Goal: Task Accomplishment & Management: Use online tool/utility

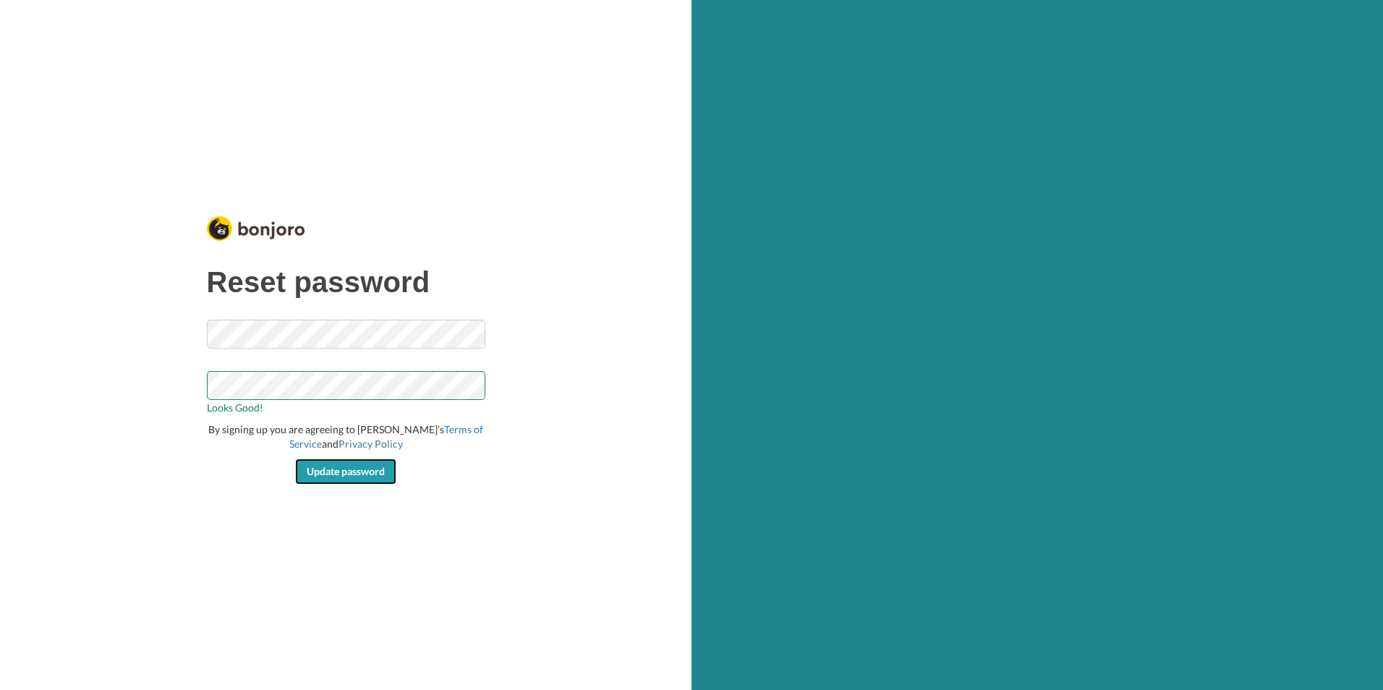
click at [354, 470] on span "Update password" at bounding box center [346, 471] width 78 height 12
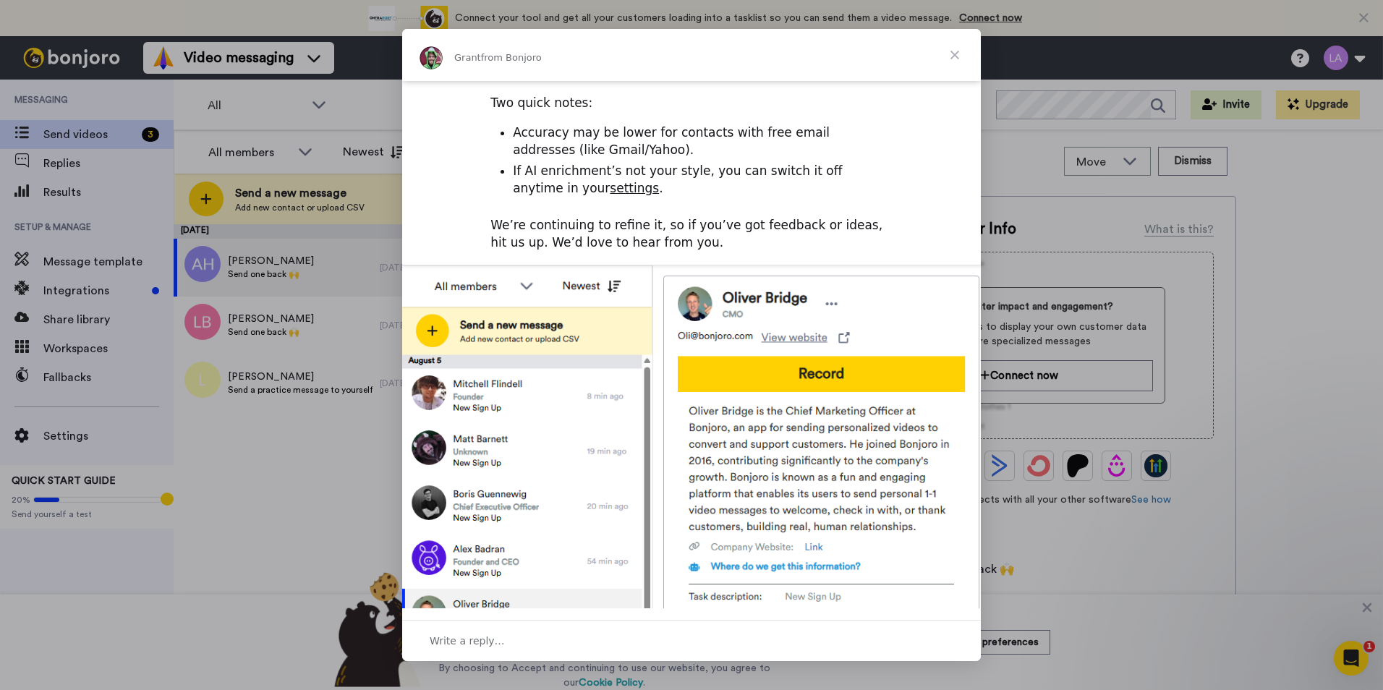
scroll to position [430, 0]
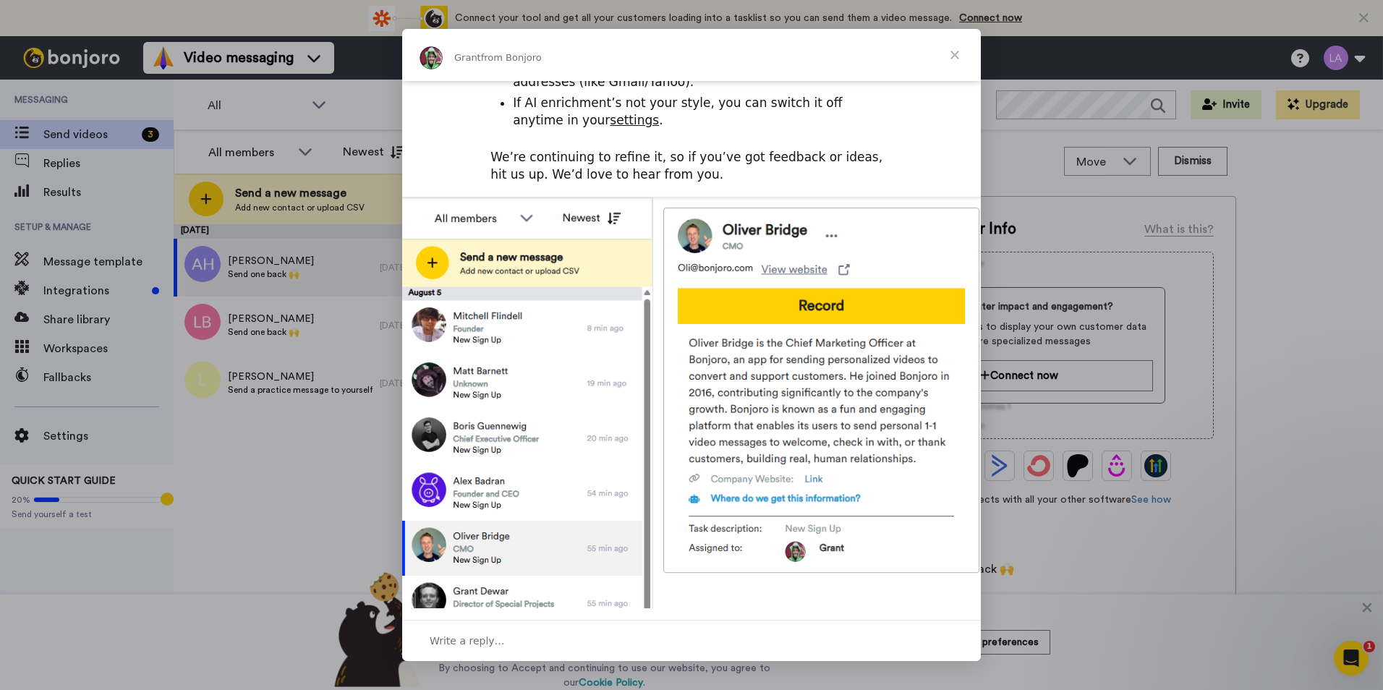
click at [954, 53] on span "Close" at bounding box center [955, 55] width 52 height 52
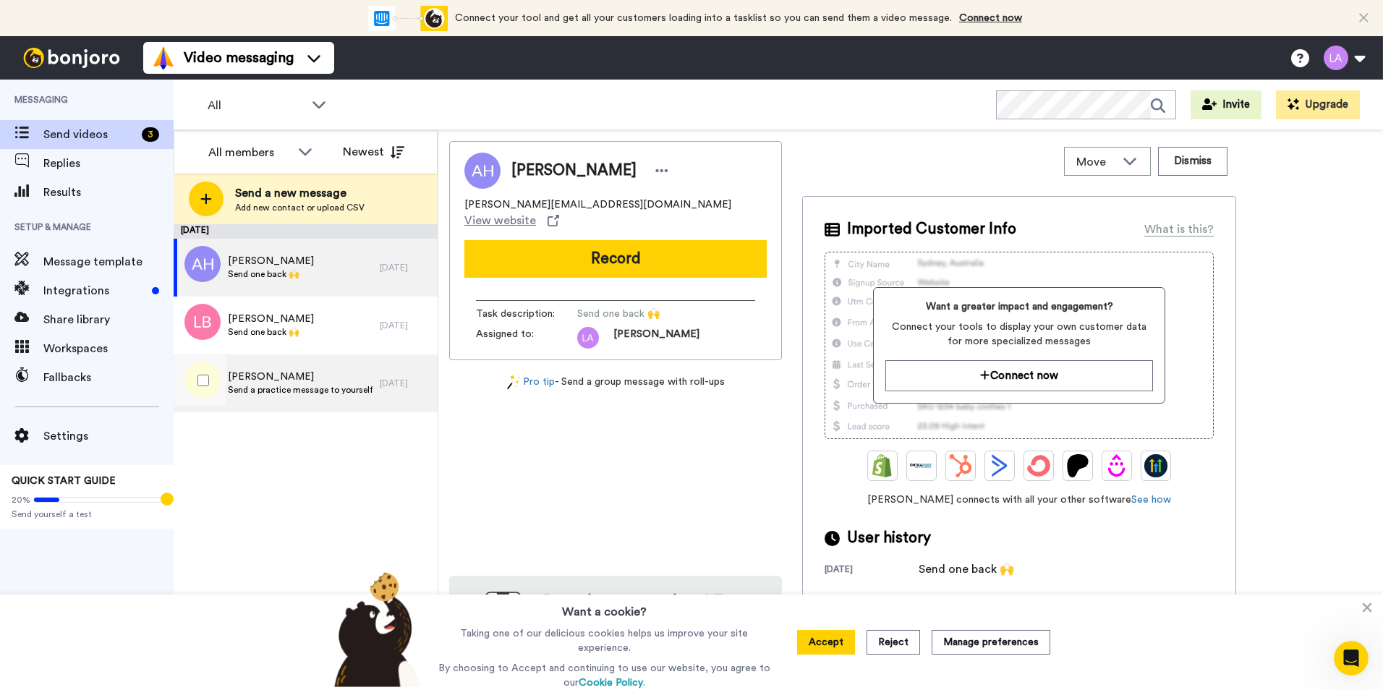
click at [284, 386] on span "Send a practice message to yourself" at bounding box center [300, 390] width 145 height 12
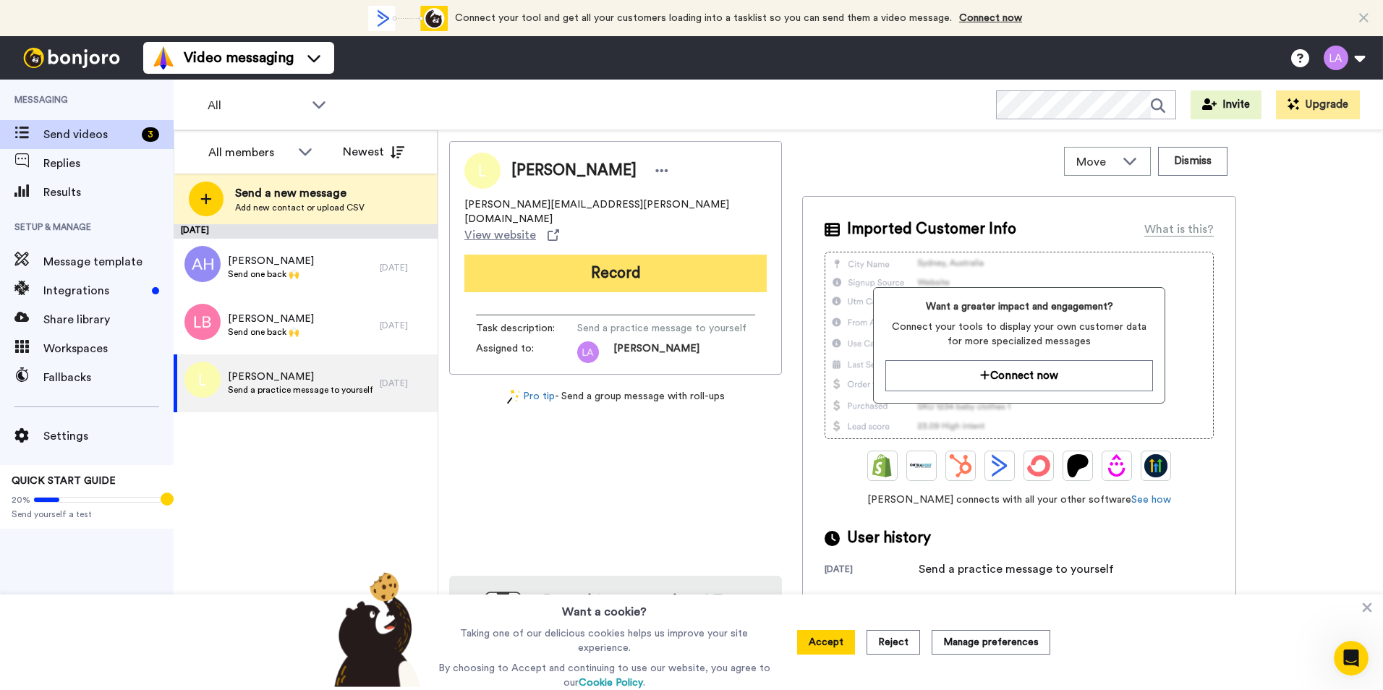
click at [629, 255] on button "Record" at bounding box center [615, 274] width 302 height 38
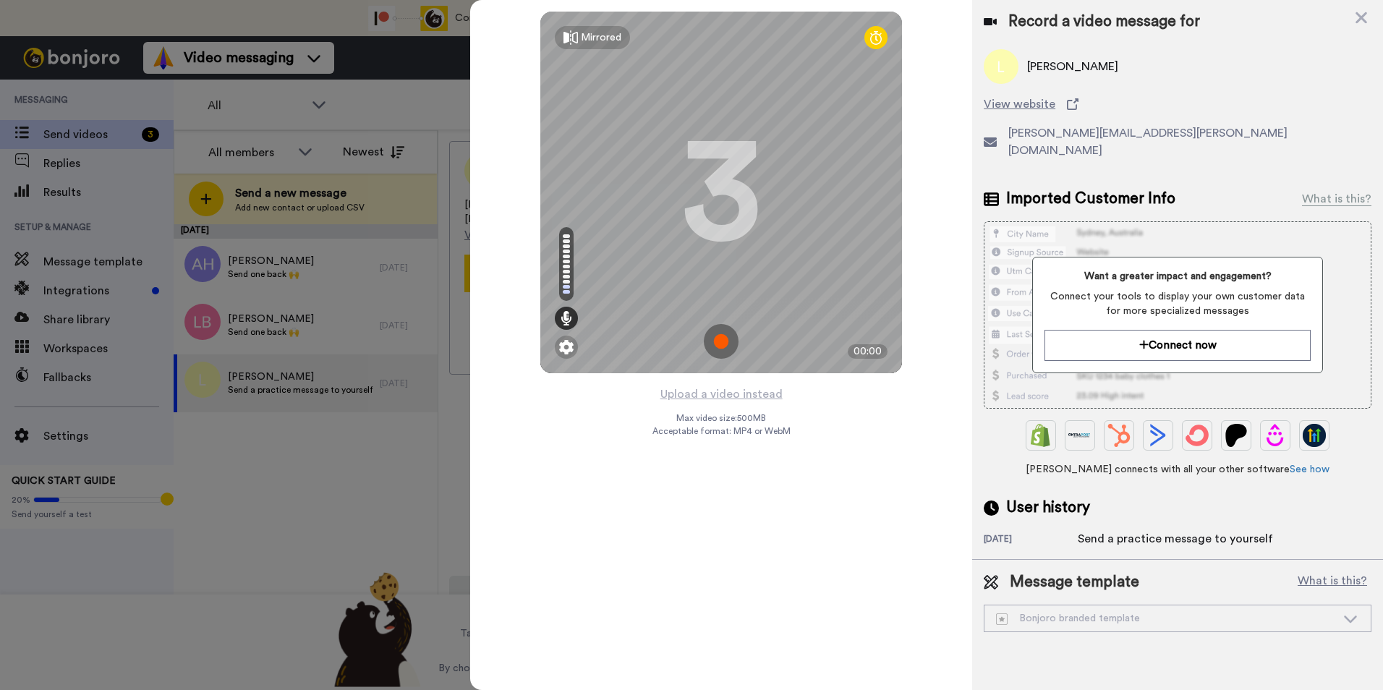
click at [719, 340] on img at bounding box center [721, 341] width 35 height 35
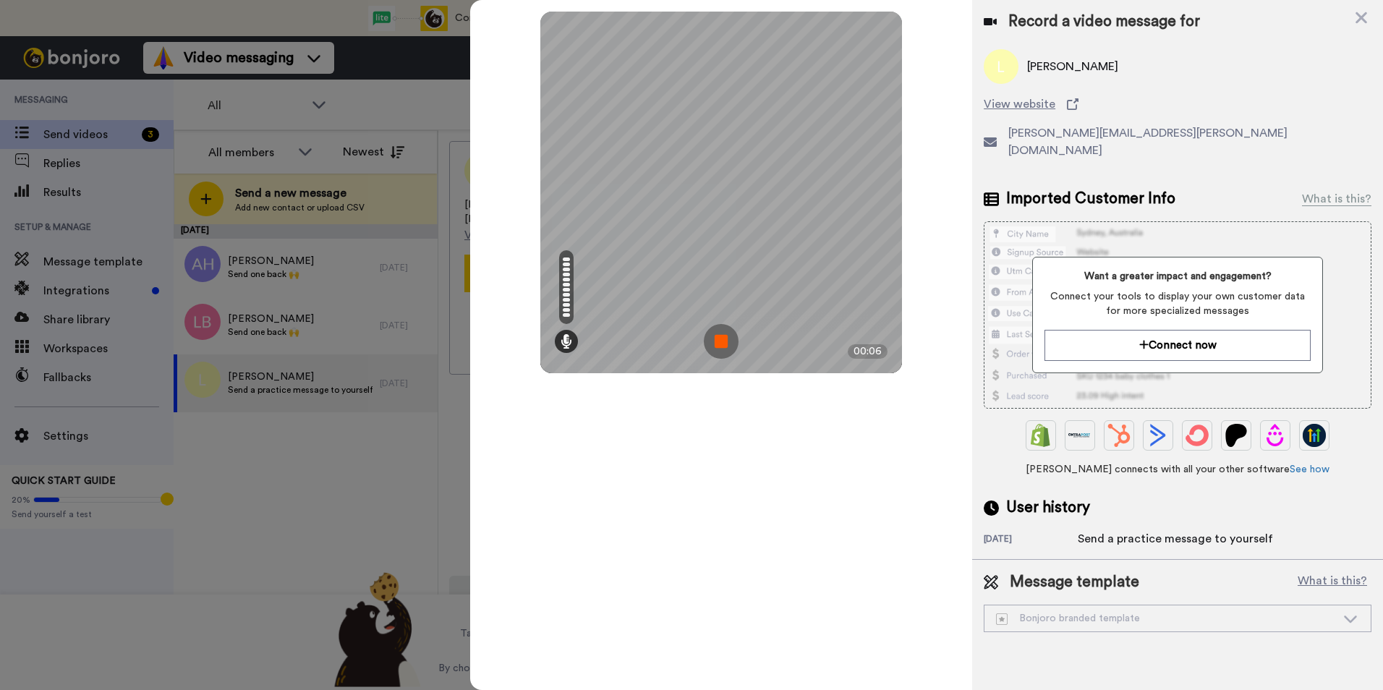
click at [723, 342] on img at bounding box center [721, 341] width 35 height 35
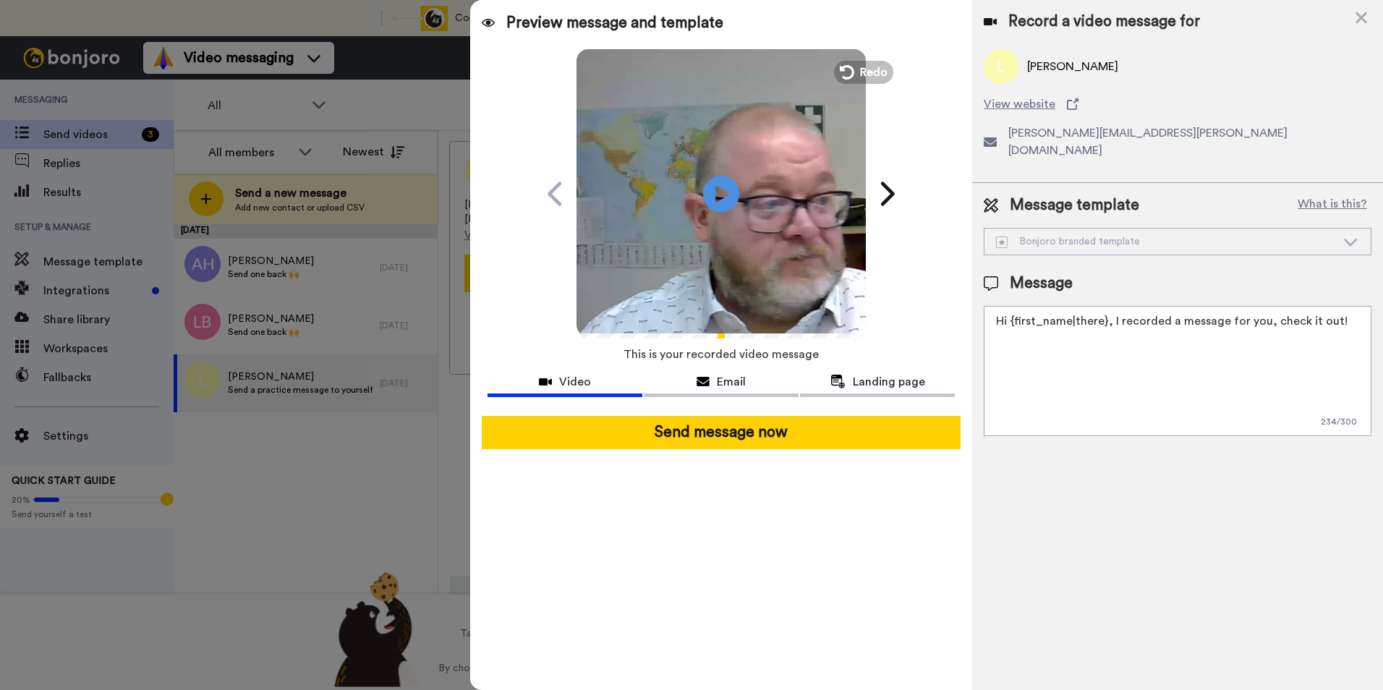
click at [1346, 239] on icon at bounding box center [1350, 242] width 13 height 7
click at [1341, 346] on textarea "Hi {first_name|there}, I recorded a message for you, check it out!" at bounding box center [1178, 371] width 388 height 130
click at [1345, 306] on textarea "Hi {first_name|there}, I recorded a message for you, check it out!" at bounding box center [1178, 371] width 388 height 130
click at [1349, 229] on div "Bonjoro branded template" at bounding box center [1178, 242] width 386 height 26
click at [1039, 234] on div "Bonjoro branded template" at bounding box center [1166, 241] width 340 height 14
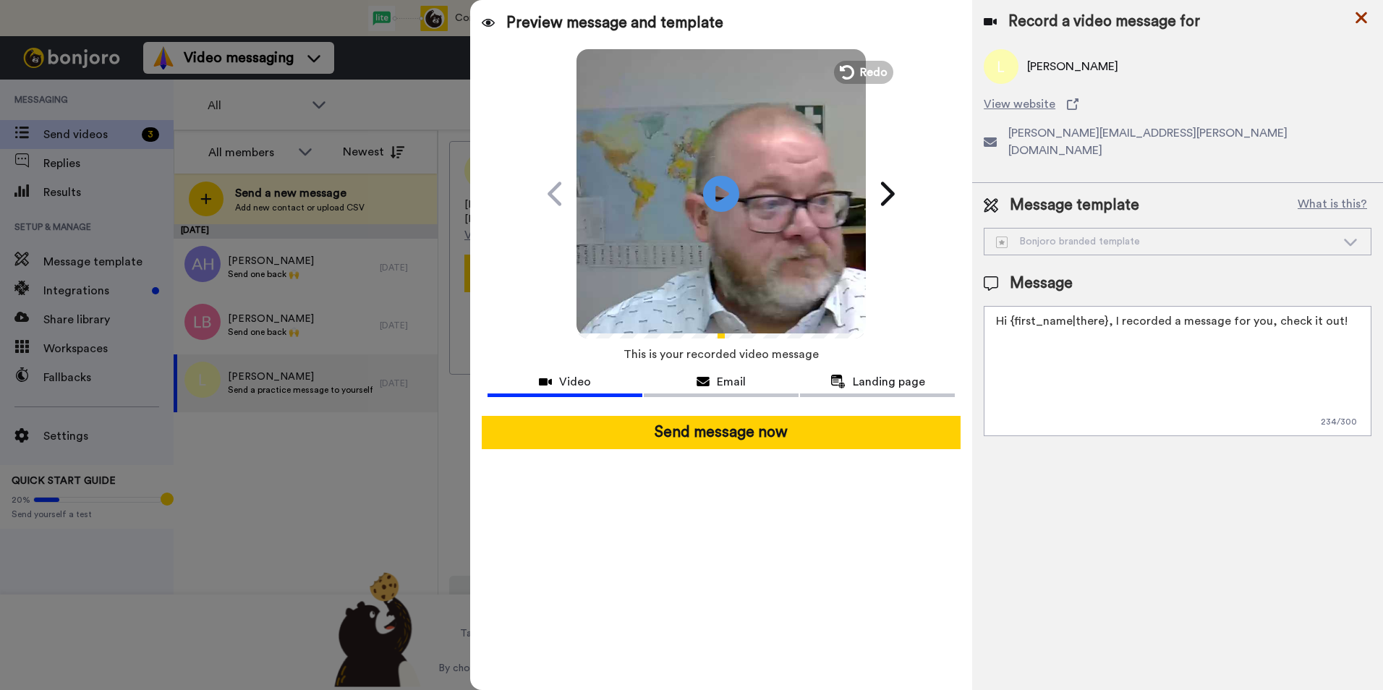
click at [1355, 19] on icon at bounding box center [1361, 18] width 14 height 18
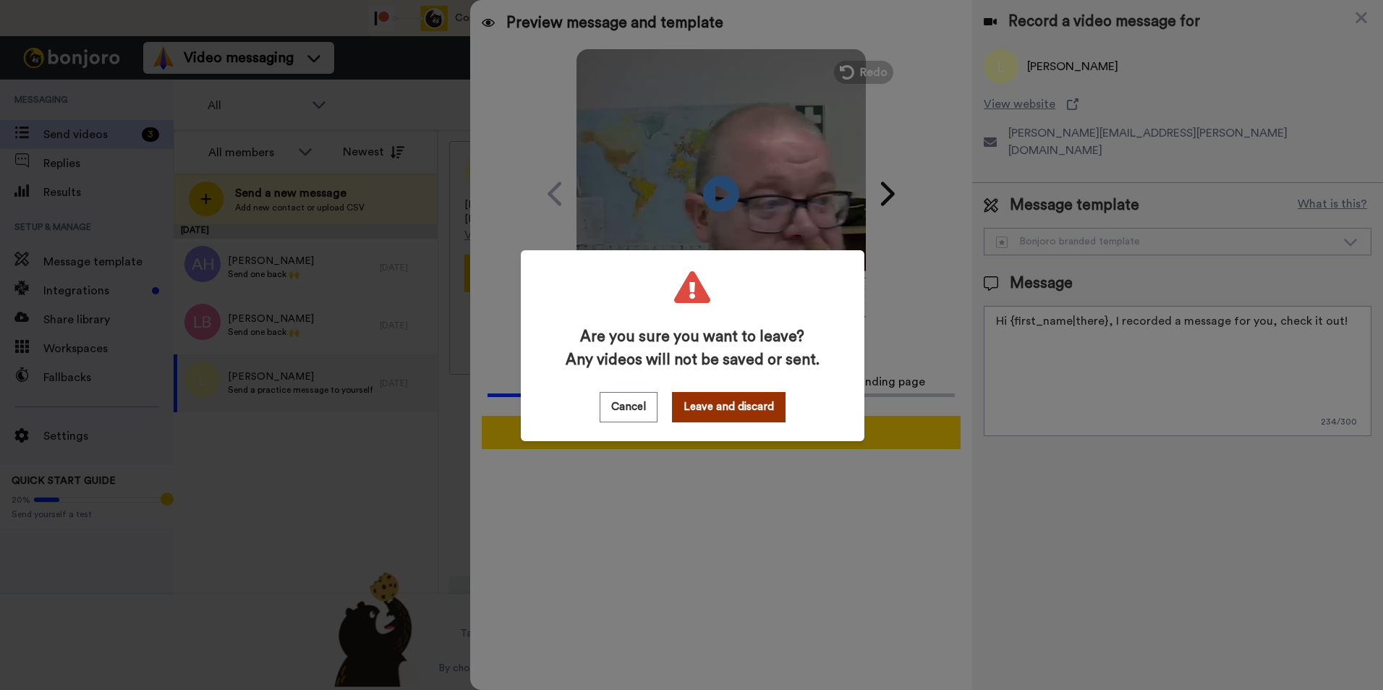
click at [693, 407] on button "Leave and discard" at bounding box center [729, 407] width 114 height 30
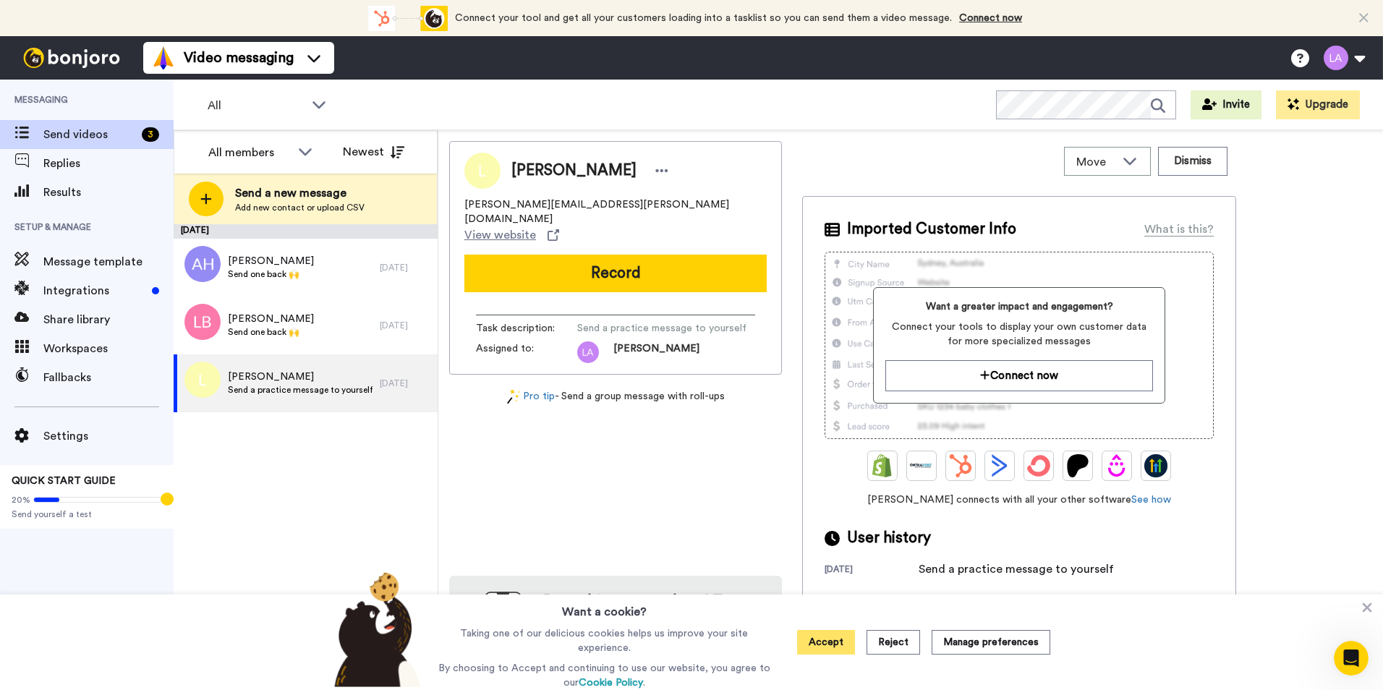
click at [825, 639] on button "Accept" at bounding box center [826, 642] width 58 height 25
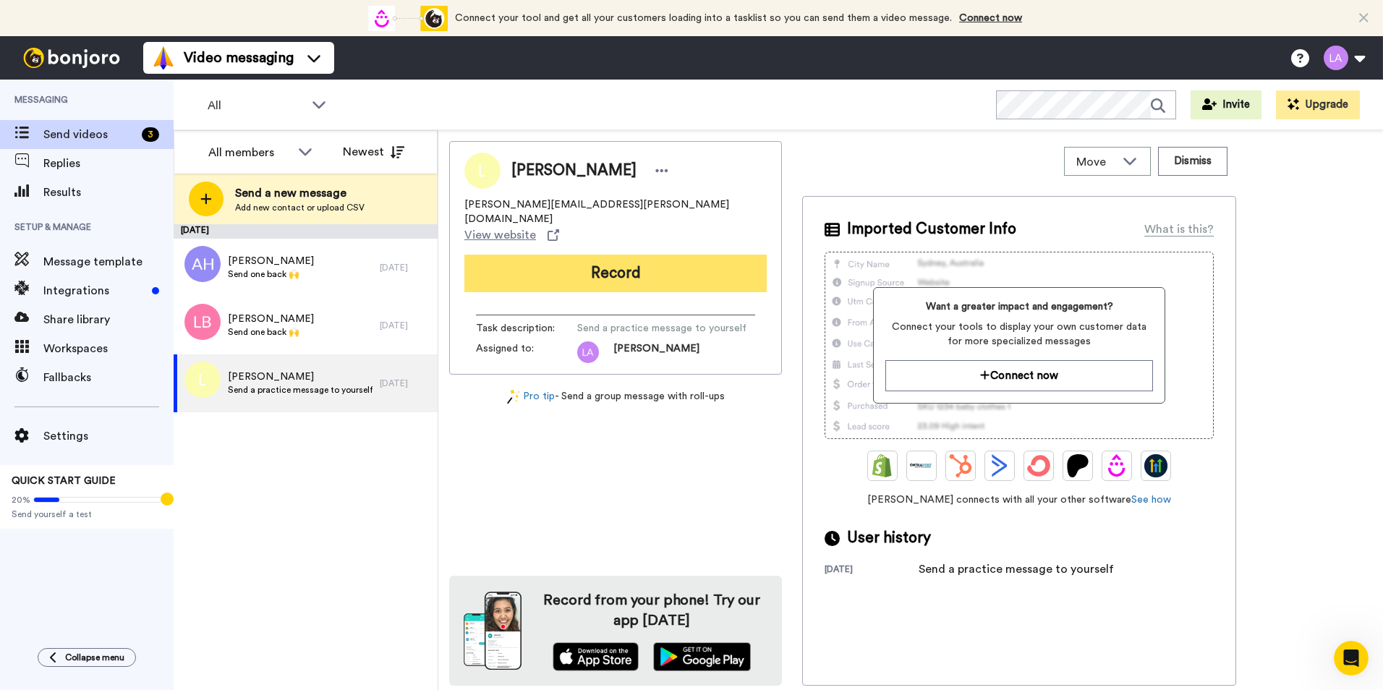
click at [649, 255] on button "Record" at bounding box center [615, 274] width 302 height 38
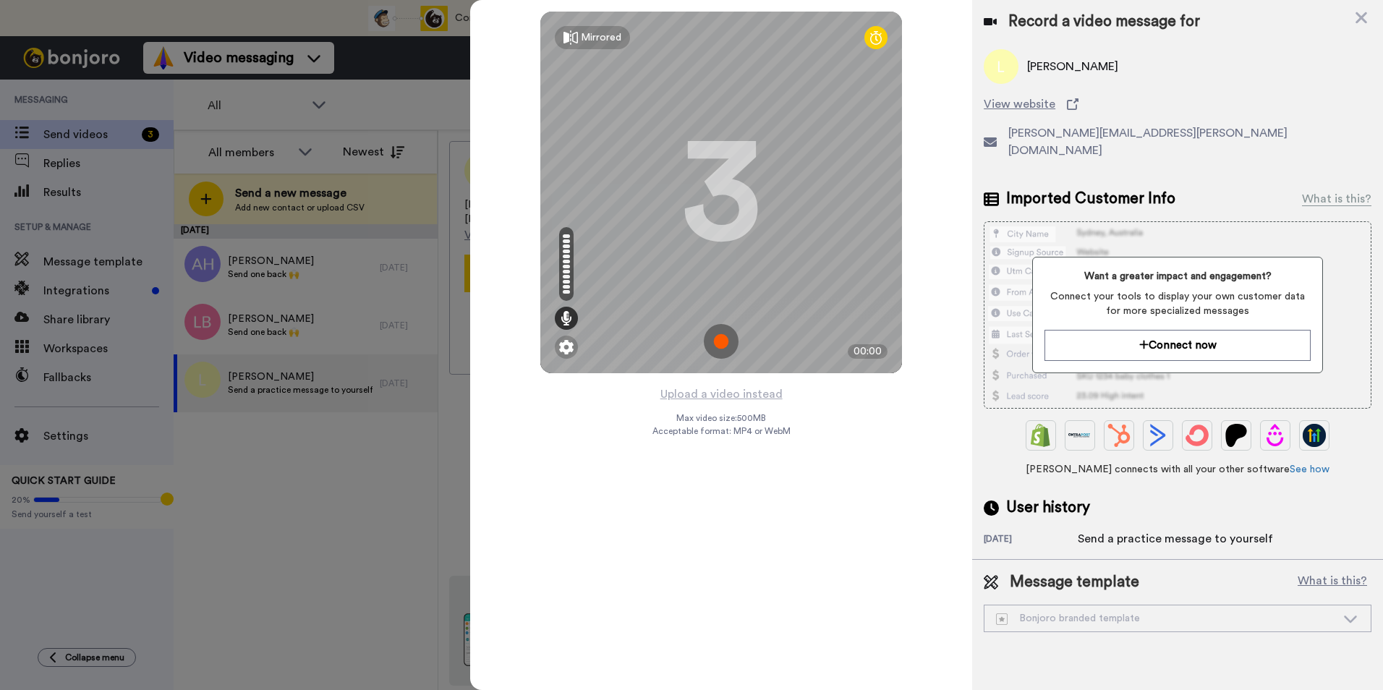
click at [1341, 75] on div "Lee allen" at bounding box center [1178, 66] width 388 height 35
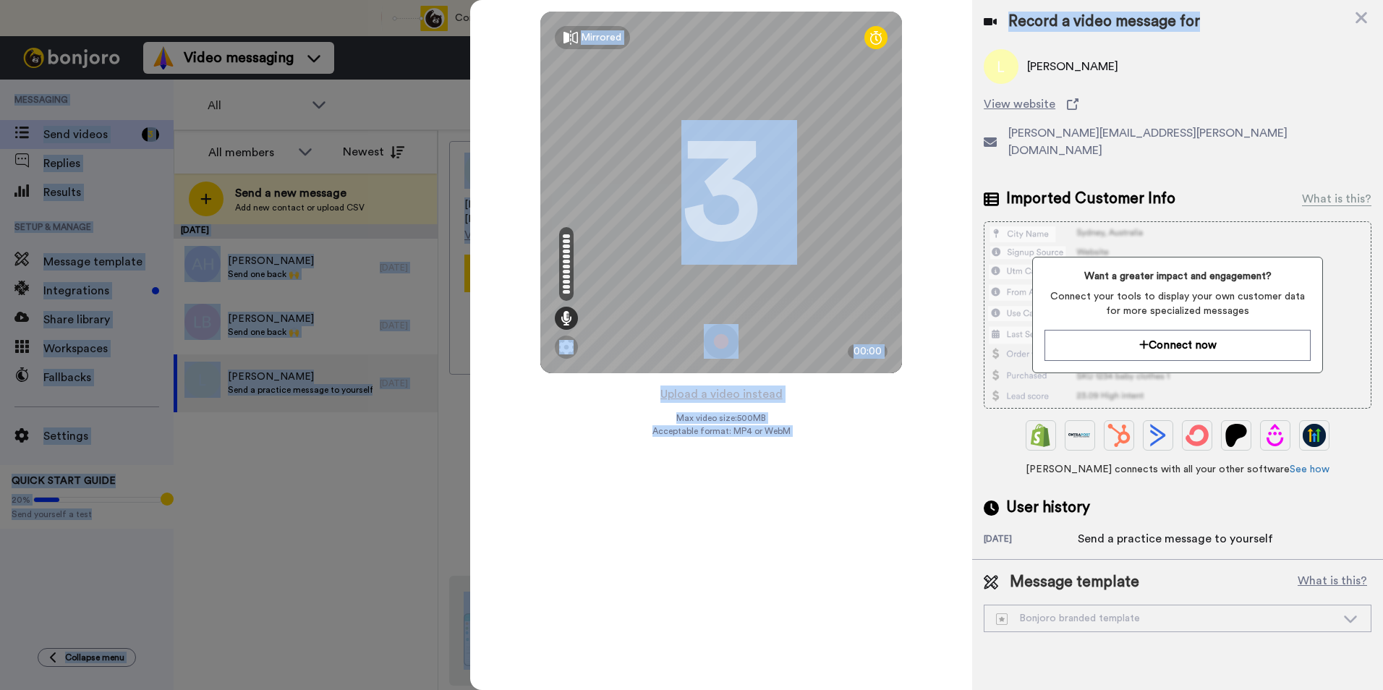
drag, startPoint x: 1269, startPoint y: 16, endPoint x: 1729, endPoint y: 3, distance: 460.3
click at [1382, 3] on html "Connect your tool now! Connect your tool and get all your customers loading int…" at bounding box center [691, 345] width 1383 height 690
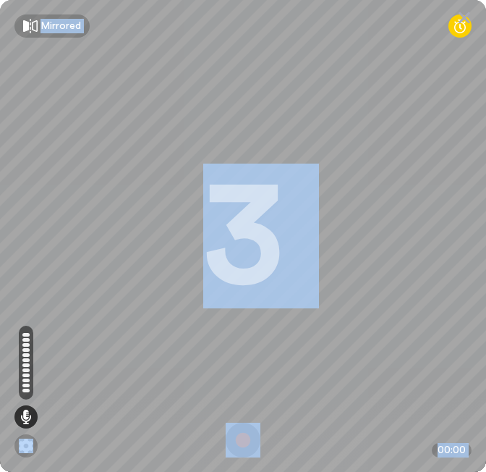
click at [234, 440] on img at bounding box center [243, 439] width 35 height 35
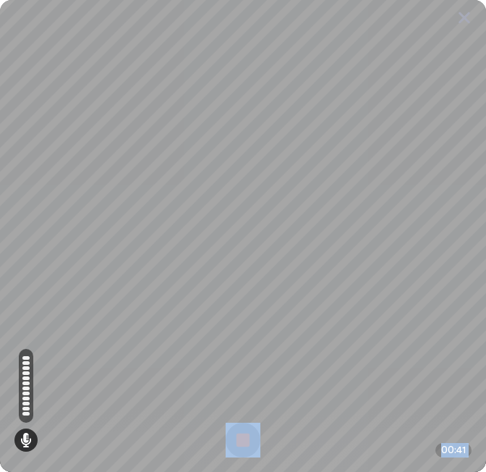
click at [234, 440] on img at bounding box center [243, 439] width 35 height 35
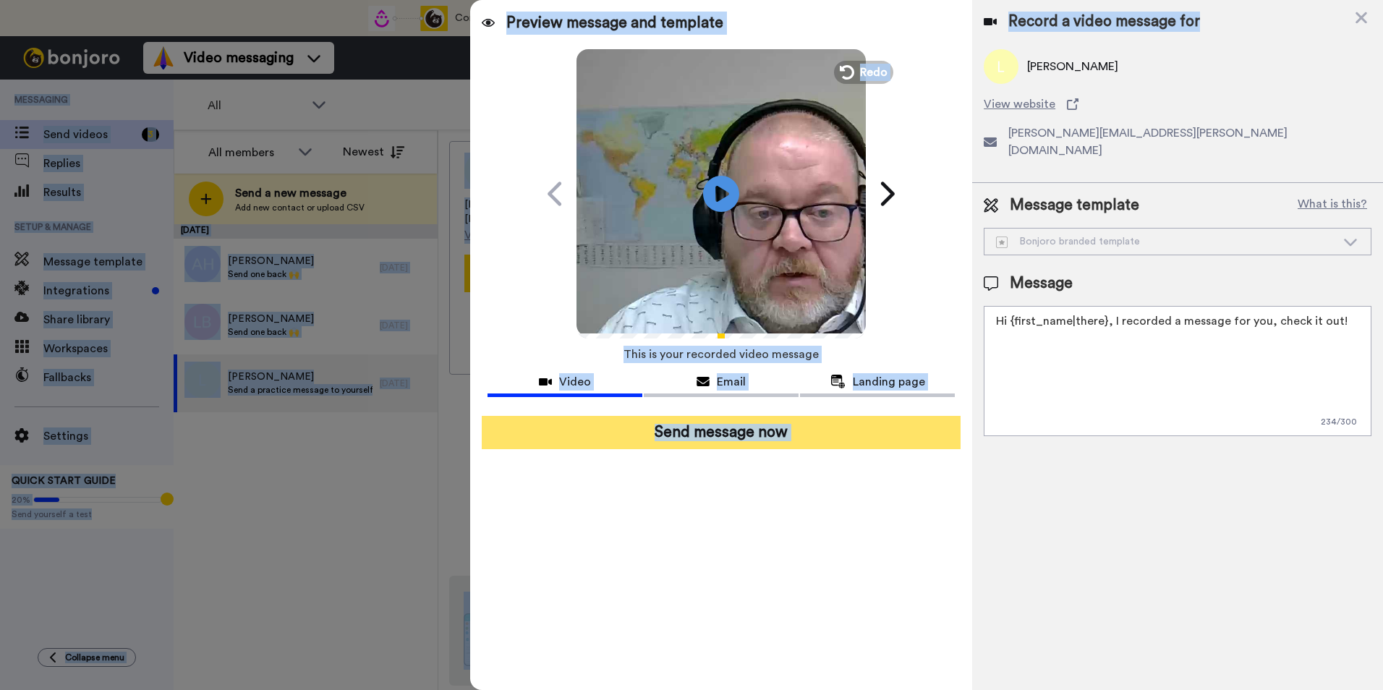
click at [731, 431] on button "Send message now" at bounding box center [721, 432] width 479 height 33
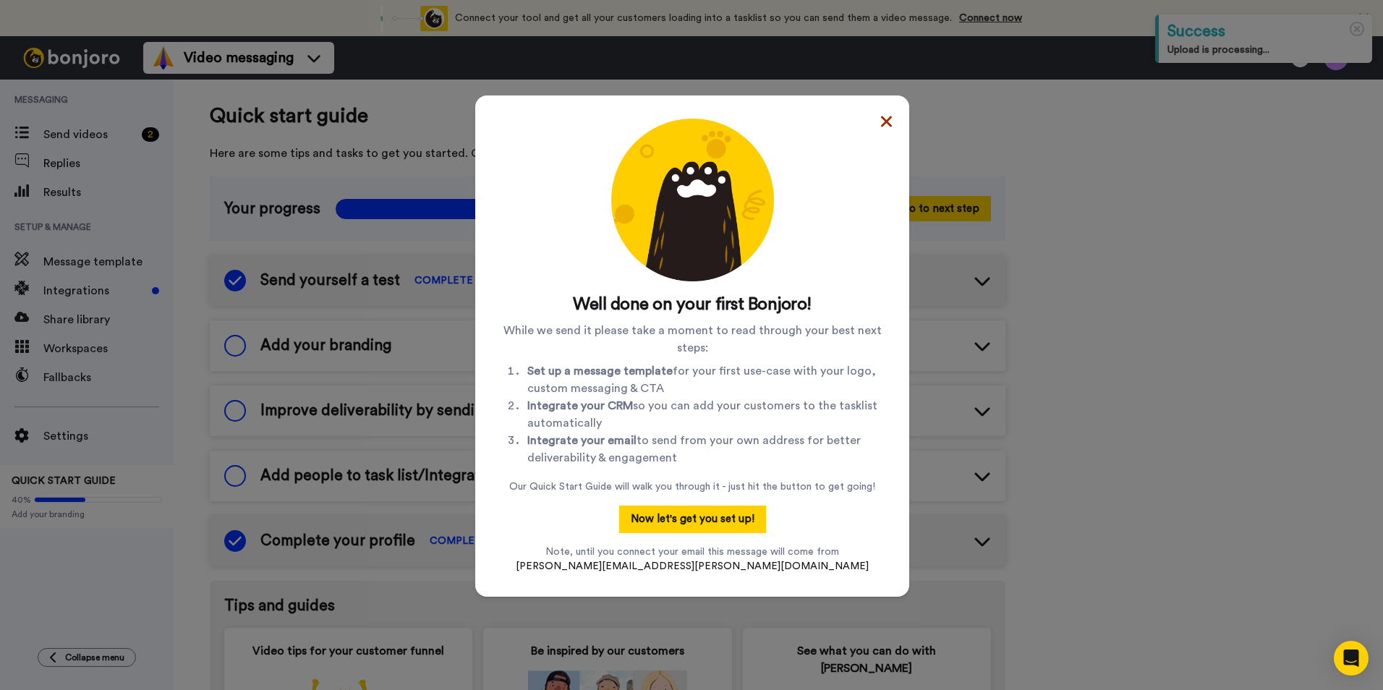
click at [881, 119] on icon at bounding box center [886, 121] width 11 height 17
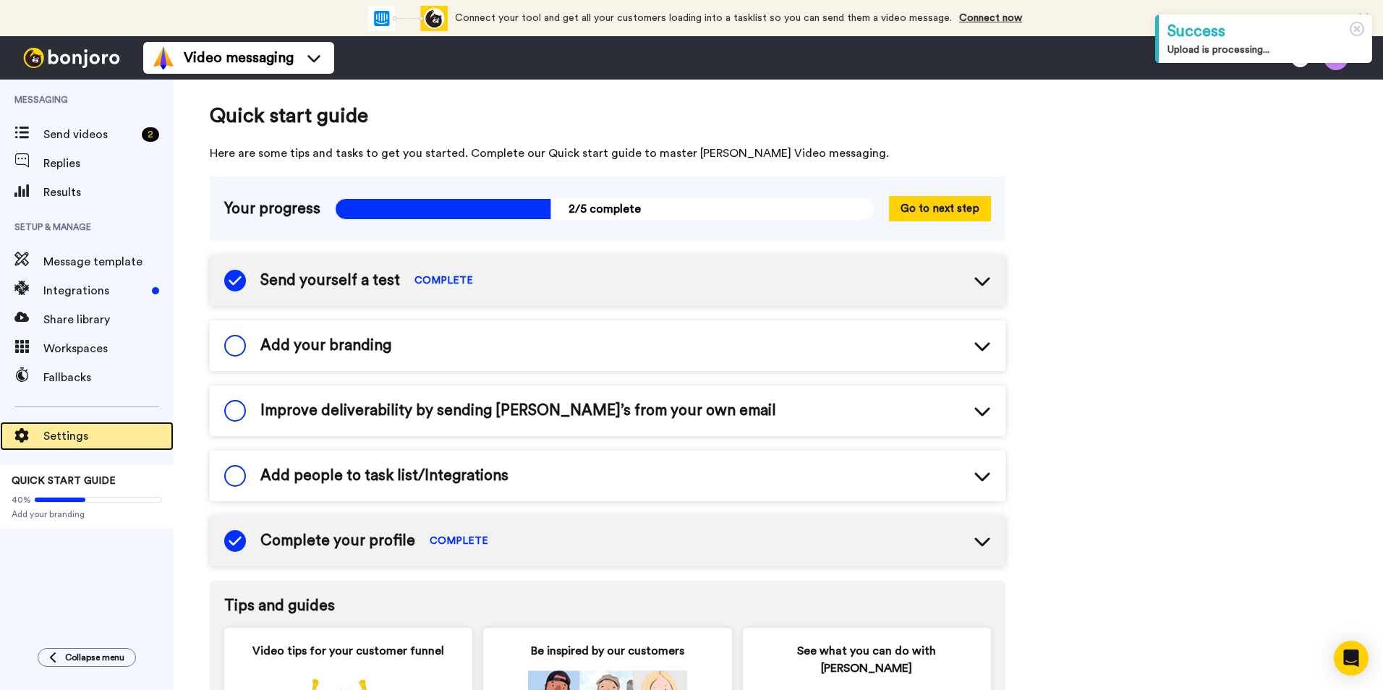
click at [52, 438] on span "Settings" at bounding box center [108, 436] width 130 height 17
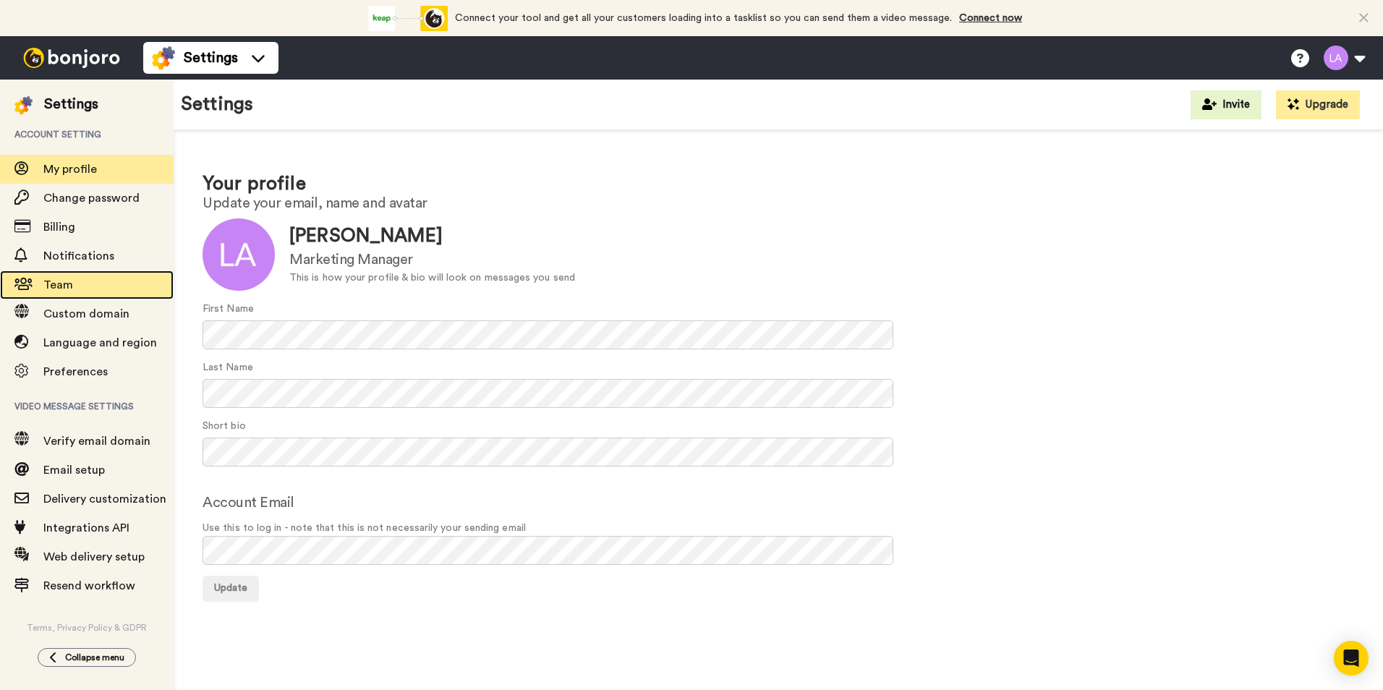
click at [65, 283] on span "Team" at bounding box center [58, 285] width 30 height 12
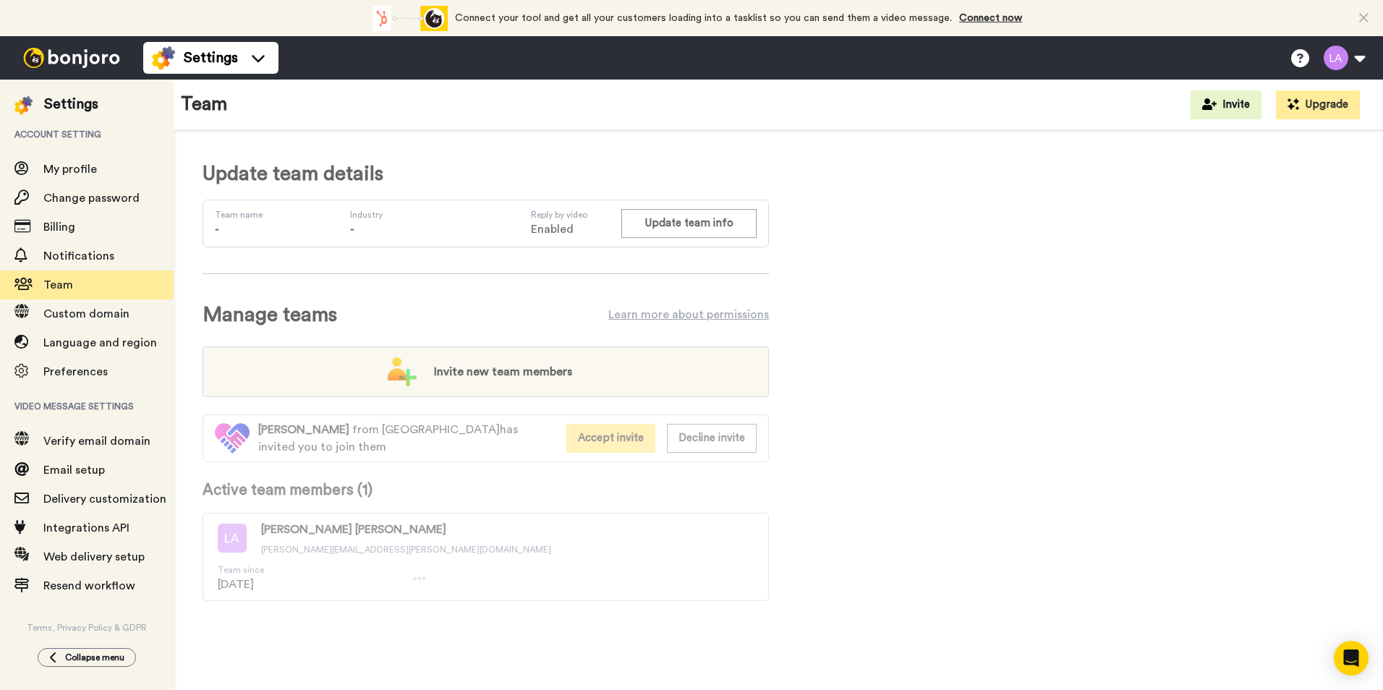
click at [591, 440] on button "Accept invite" at bounding box center [610, 438] width 89 height 28
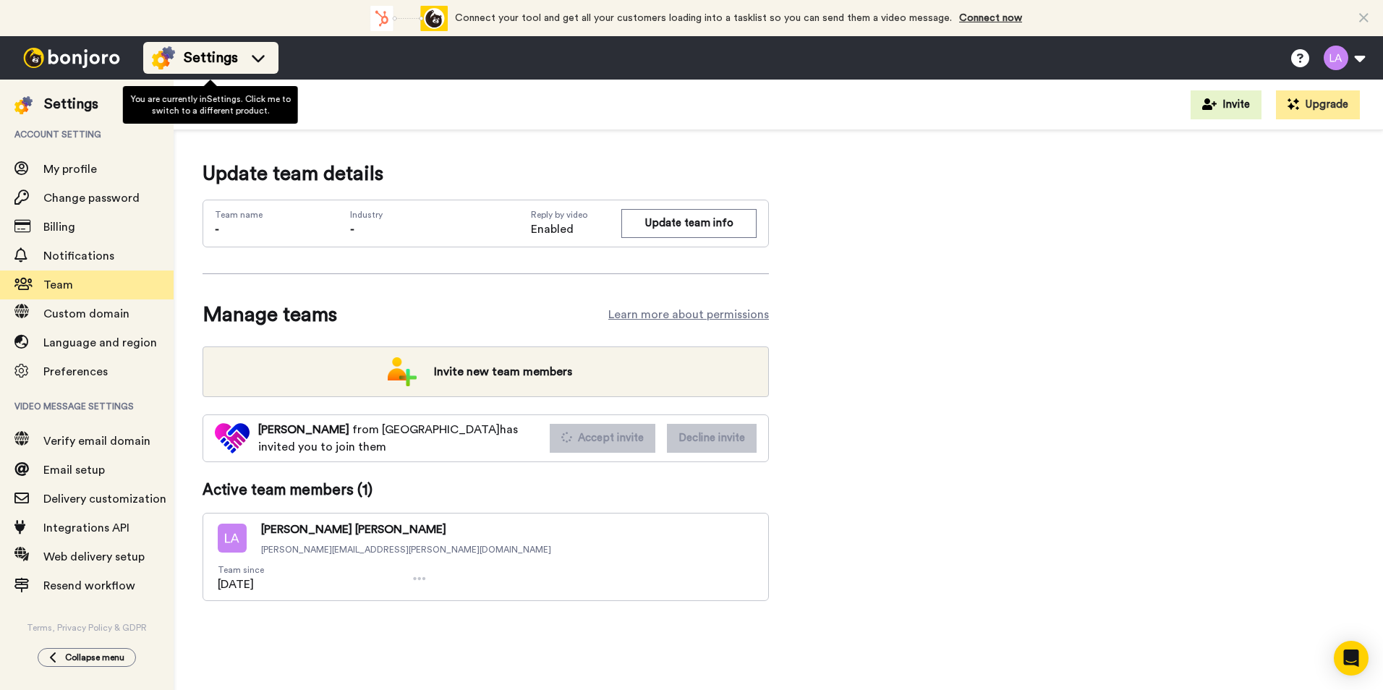
click at [260, 64] on icon at bounding box center [258, 58] width 23 height 14
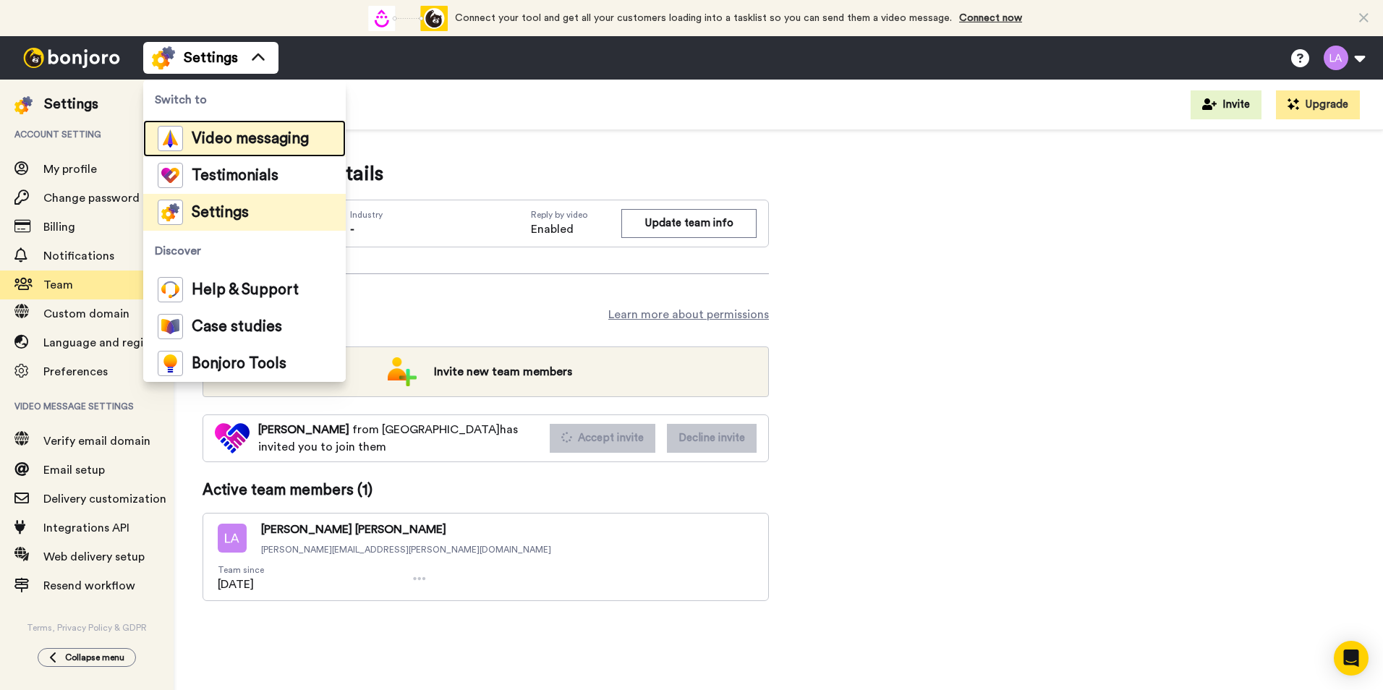
click at [240, 135] on span "Video messaging" at bounding box center [250, 139] width 117 height 14
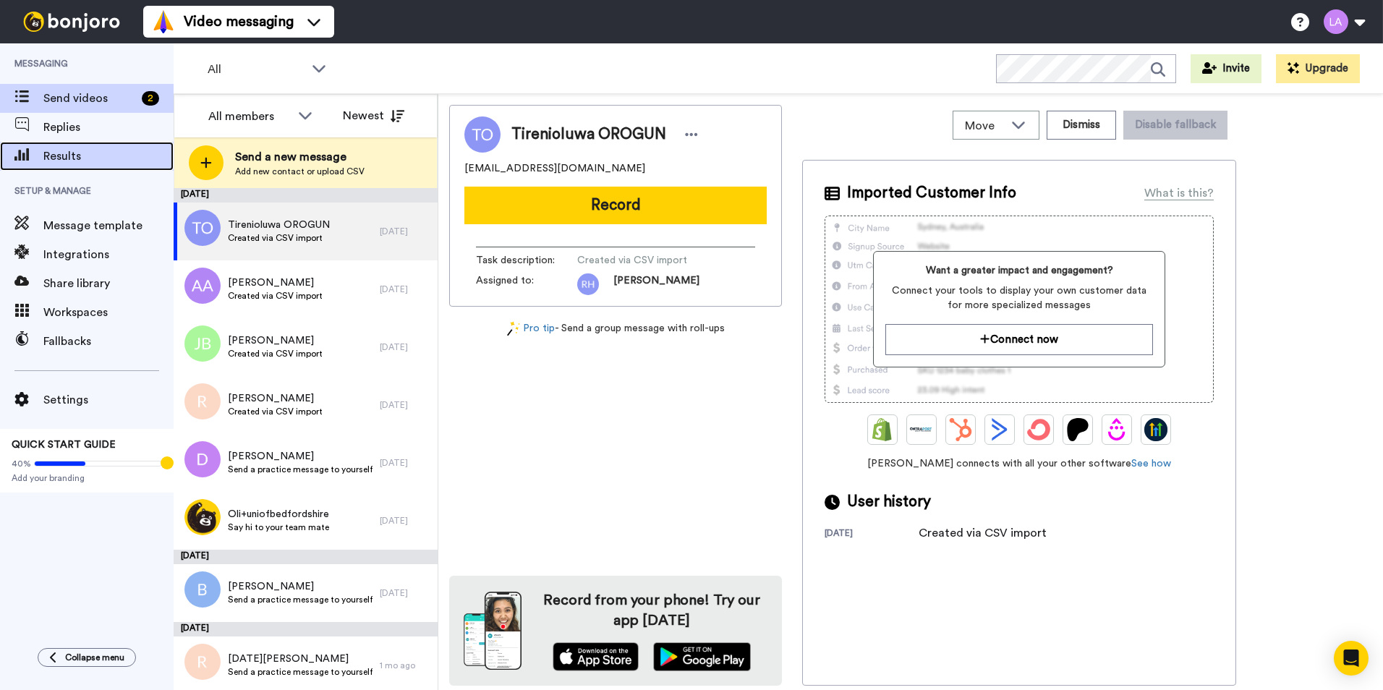
click at [95, 155] on span "Results" at bounding box center [108, 156] width 130 height 17
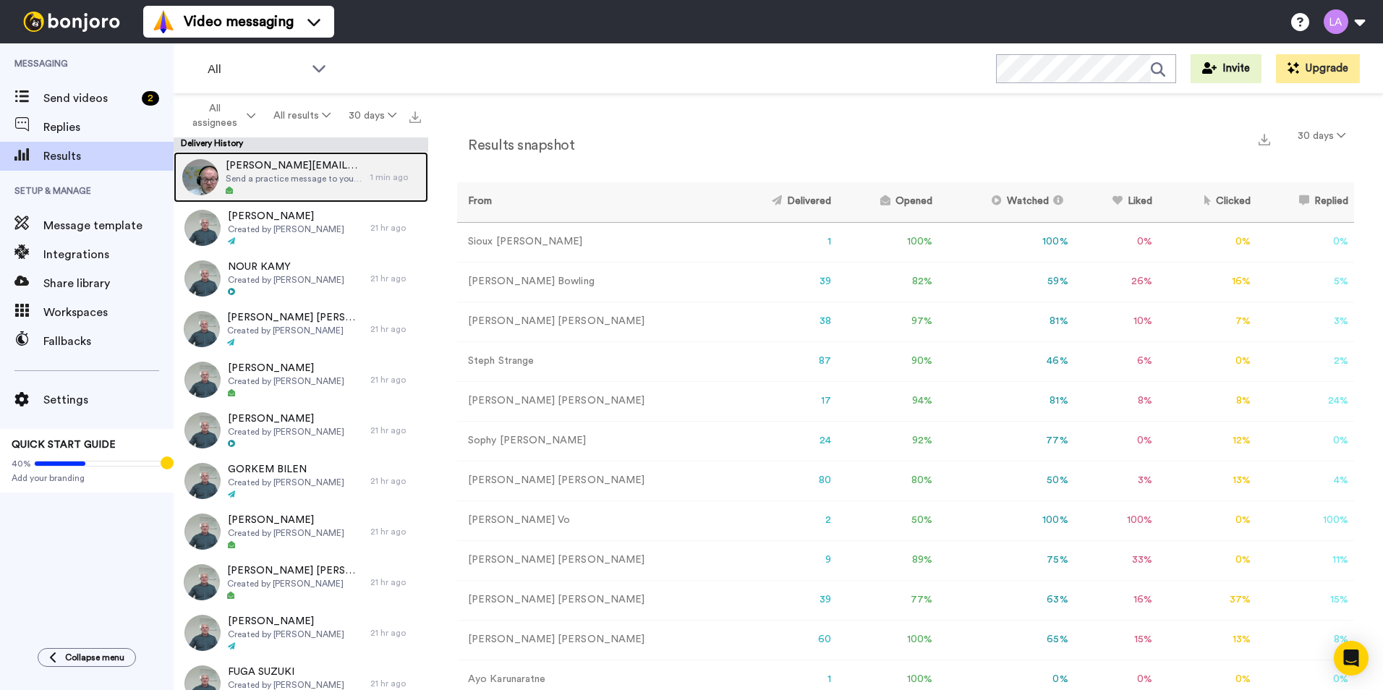
click at [292, 177] on span "Send a practice message to yourself" at bounding box center [294, 179] width 137 height 12
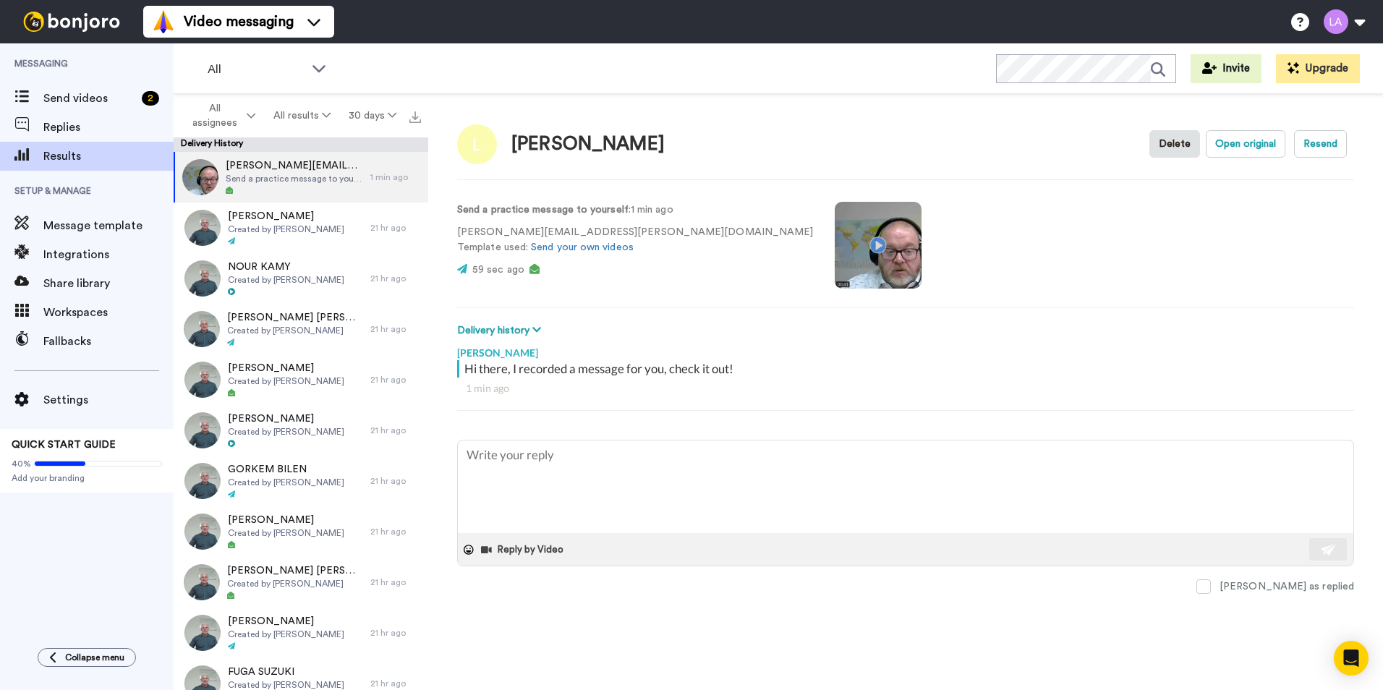
type textarea "x"
click at [93, 98] on span "Send videos" at bounding box center [89, 98] width 93 height 17
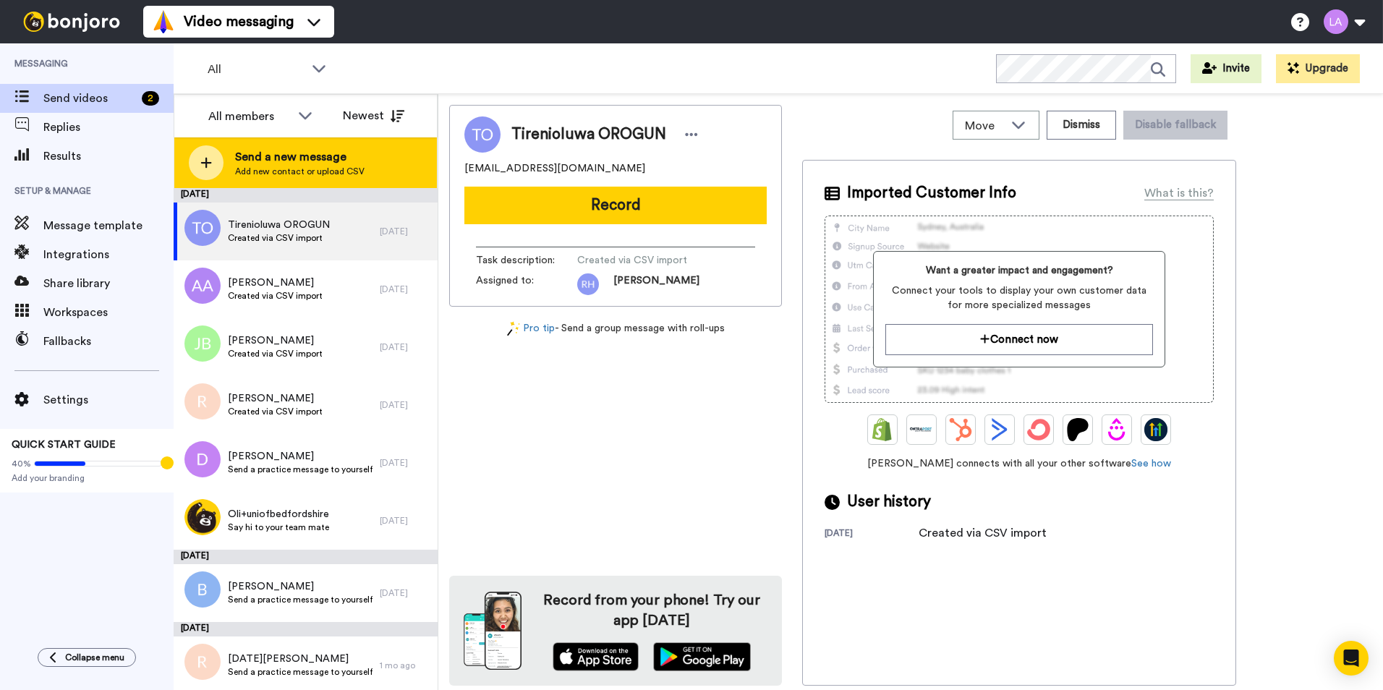
click at [299, 161] on span "Send a new message" at bounding box center [299, 156] width 129 height 17
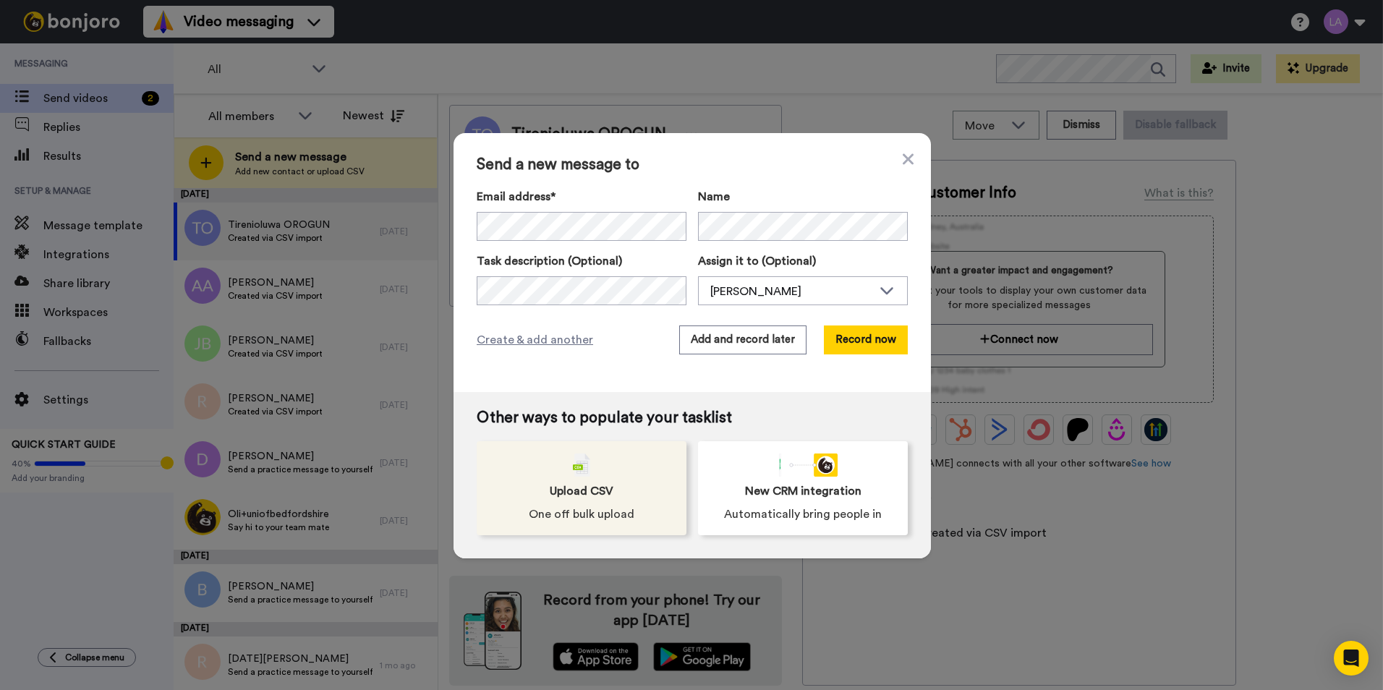
click at [564, 490] on span "Upload CSV" at bounding box center [582, 491] width 64 height 17
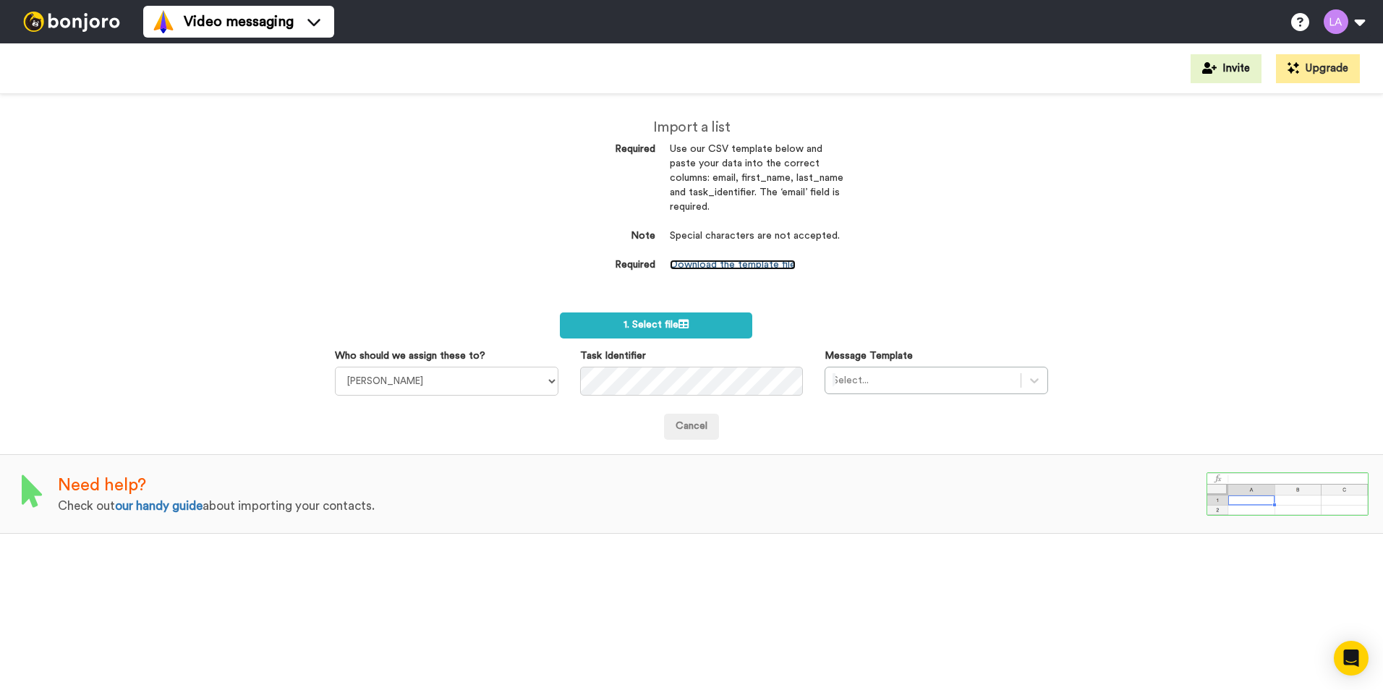
click at [766, 265] on link "Download the template file" at bounding box center [733, 265] width 126 height 10
